Goal: Communication & Community: Answer question/provide support

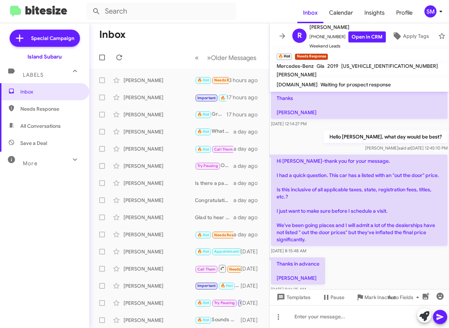
scroll to position [104, 0]
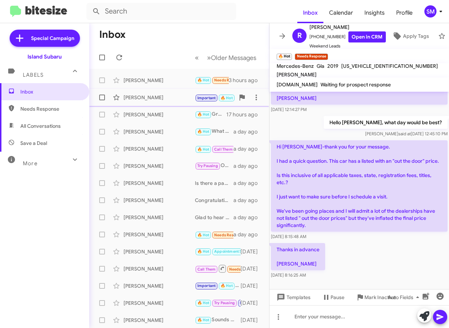
click at [138, 96] on div "[PERSON_NAME]" at bounding box center [159, 97] width 71 height 7
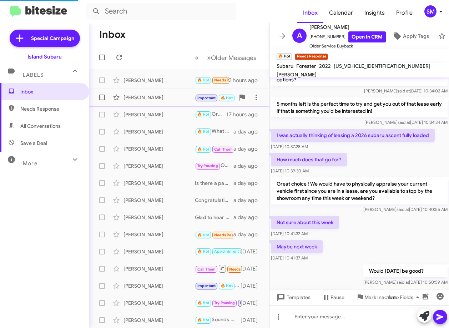
scroll to position [399, 0]
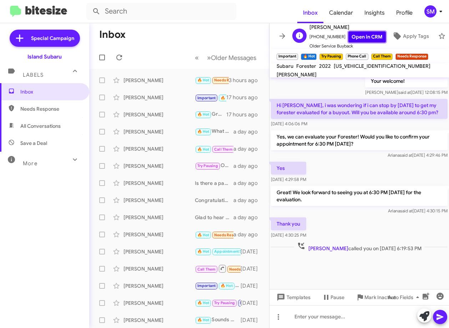
click at [349, 35] on link "Open in CRM" at bounding box center [368, 36] width 38 height 11
click at [153, 80] on div "[PERSON_NAME]" at bounding box center [159, 80] width 71 height 7
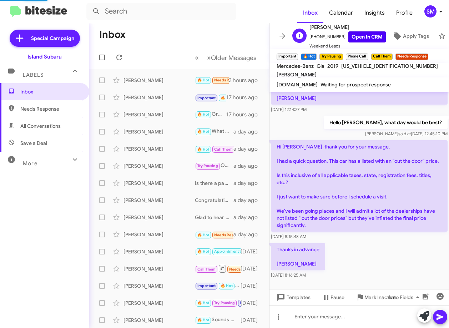
scroll to position [104, 0]
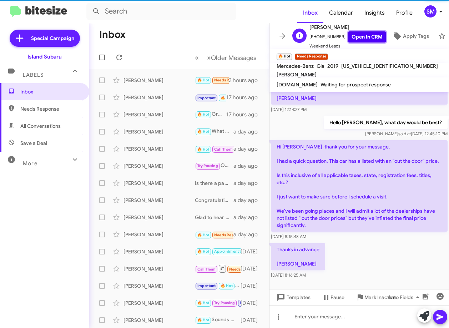
click at [367, 31] on link "Open in CRM" at bounding box center [368, 36] width 38 height 11
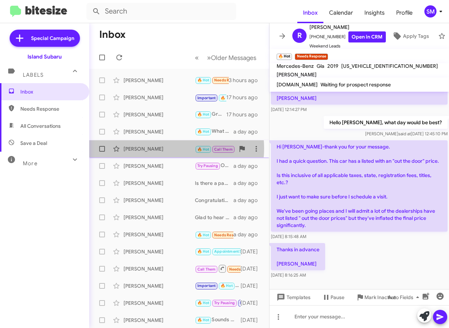
click at [158, 149] on div "[PERSON_NAME]" at bounding box center [159, 148] width 71 height 7
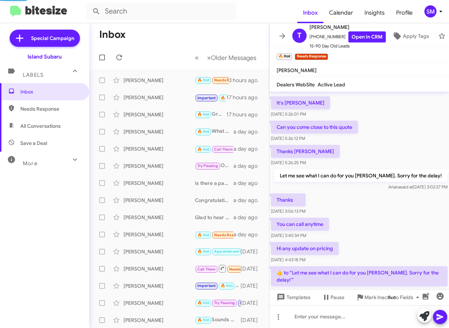
scroll to position [370, 0]
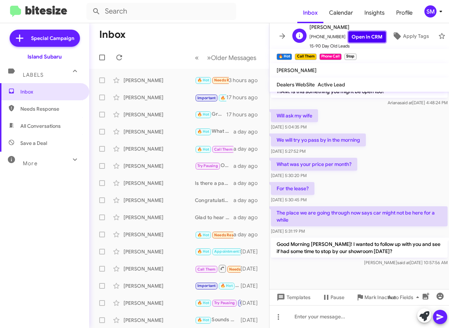
click at [365, 34] on link "Open in CRM" at bounding box center [368, 36] width 38 height 11
click at [176, 96] on div "[PERSON_NAME]" at bounding box center [159, 97] width 71 height 7
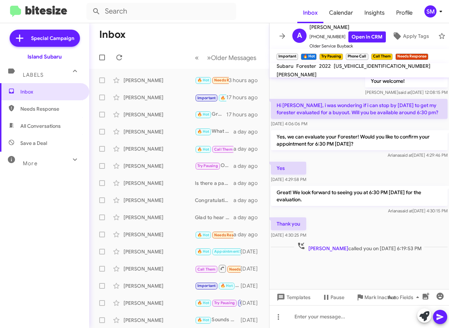
scroll to position [399, 0]
